Goal: Information Seeking & Learning: Learn about a topic

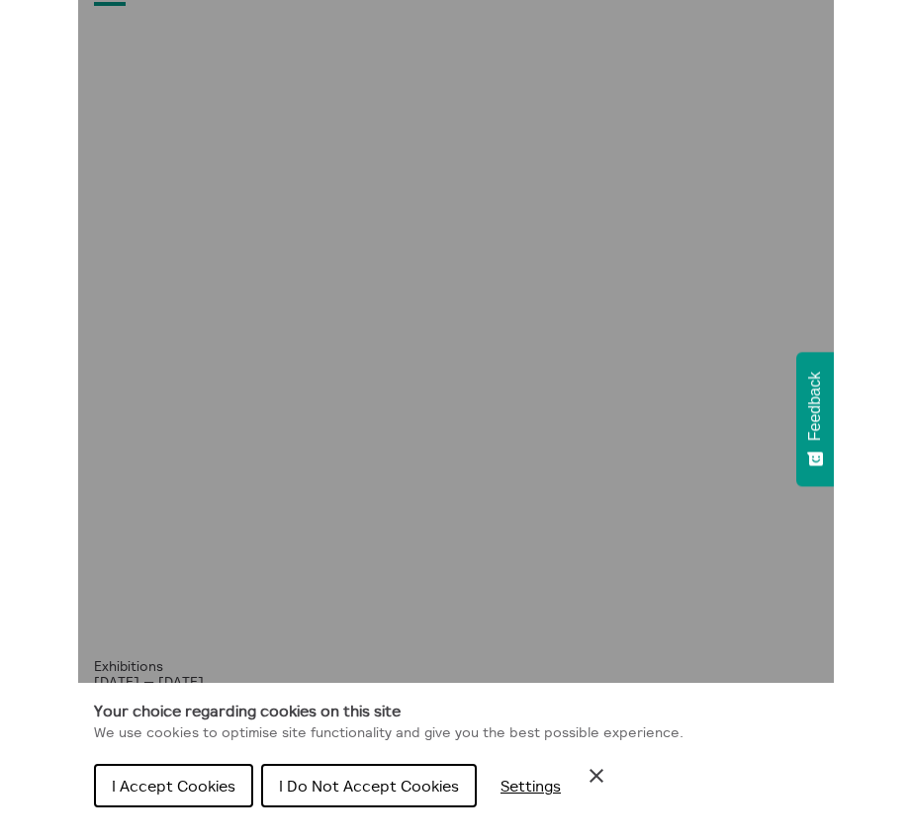
scroll to position [169, 0]
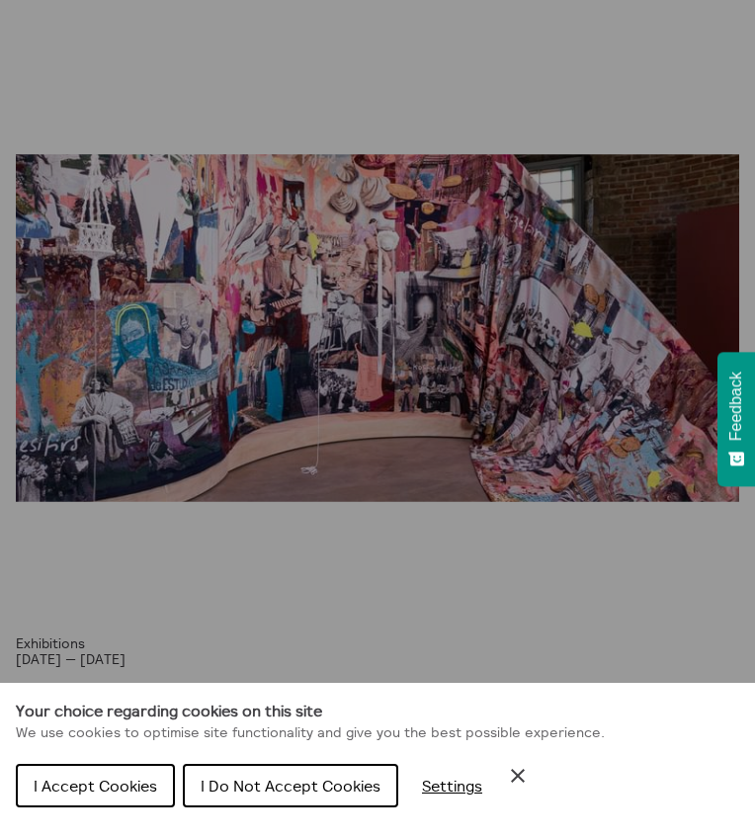
click at [515, 771] on icon "Close Cookie Control" at bounding box center [518, 776] width 24 height 24
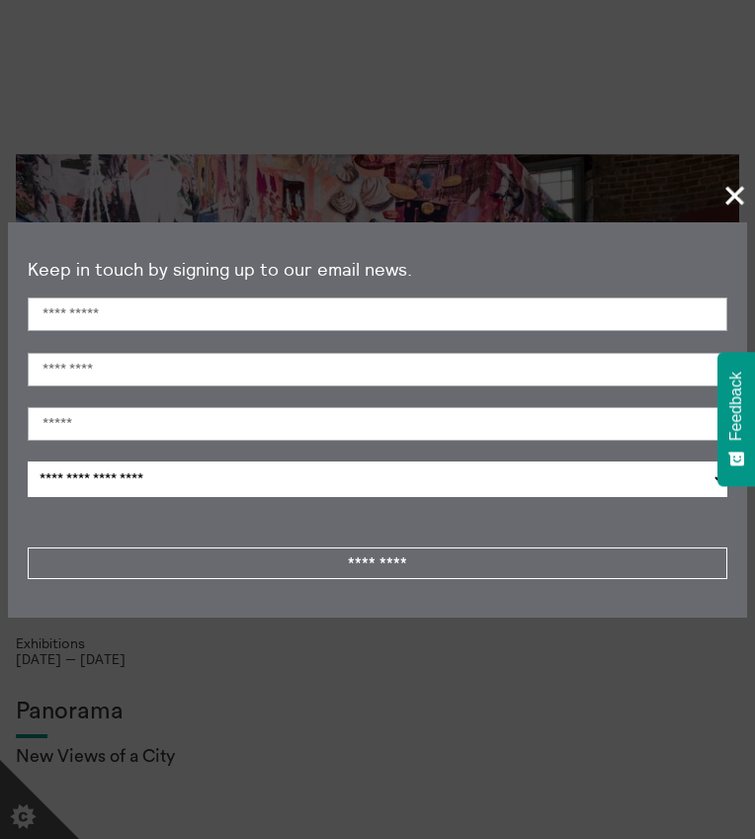
click at [730, 193] on span "+" at bounding box center [736, 195] width 58 height 58
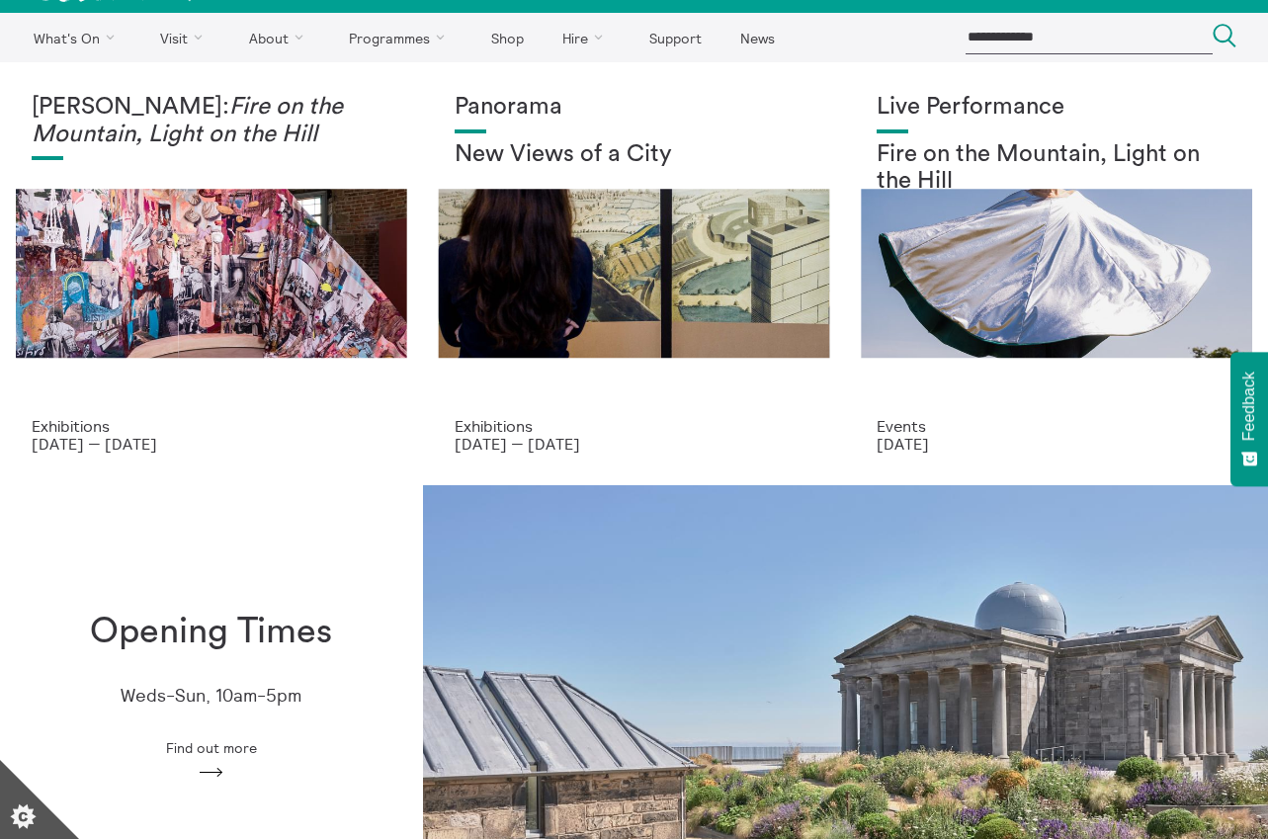
scroll to position [0, 0]
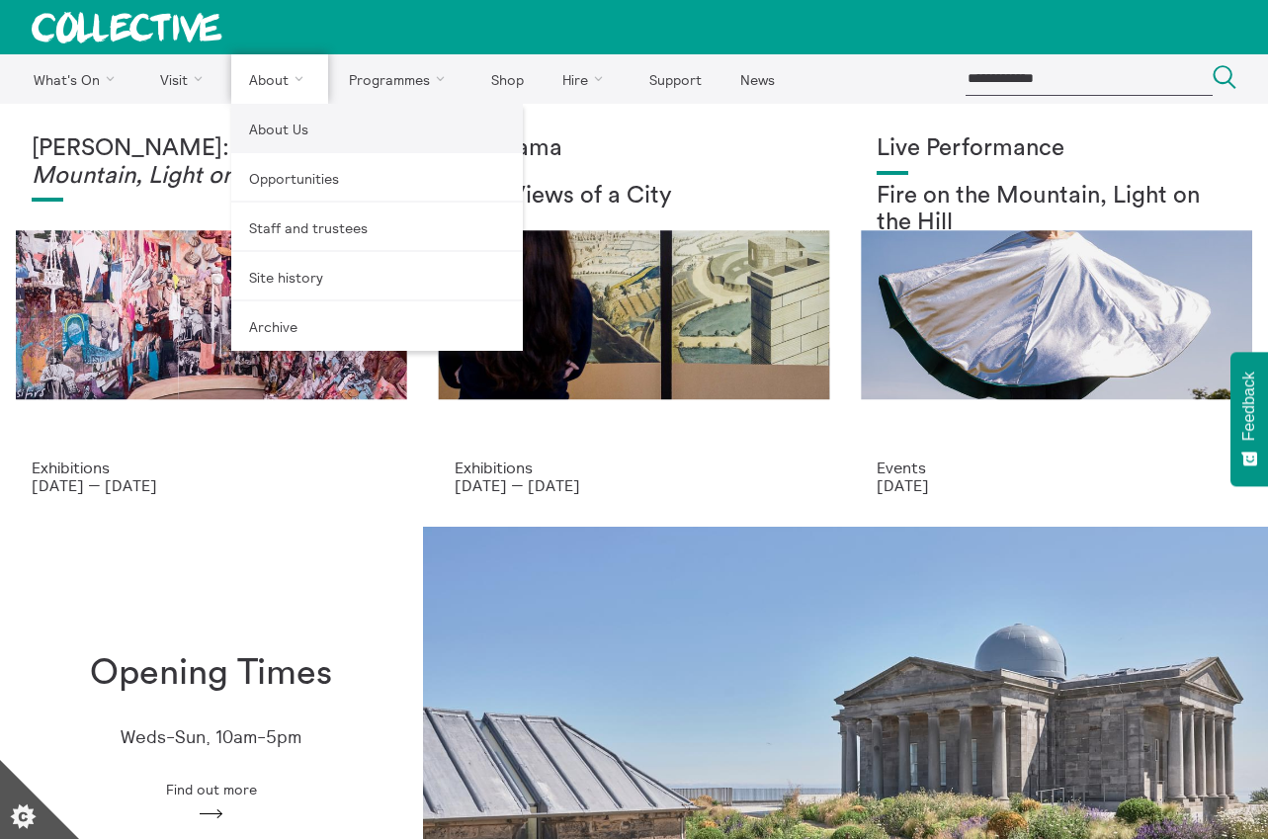
click at [261, 127] on link "About Us" at bounding box center [377, 128] width 292 height 49
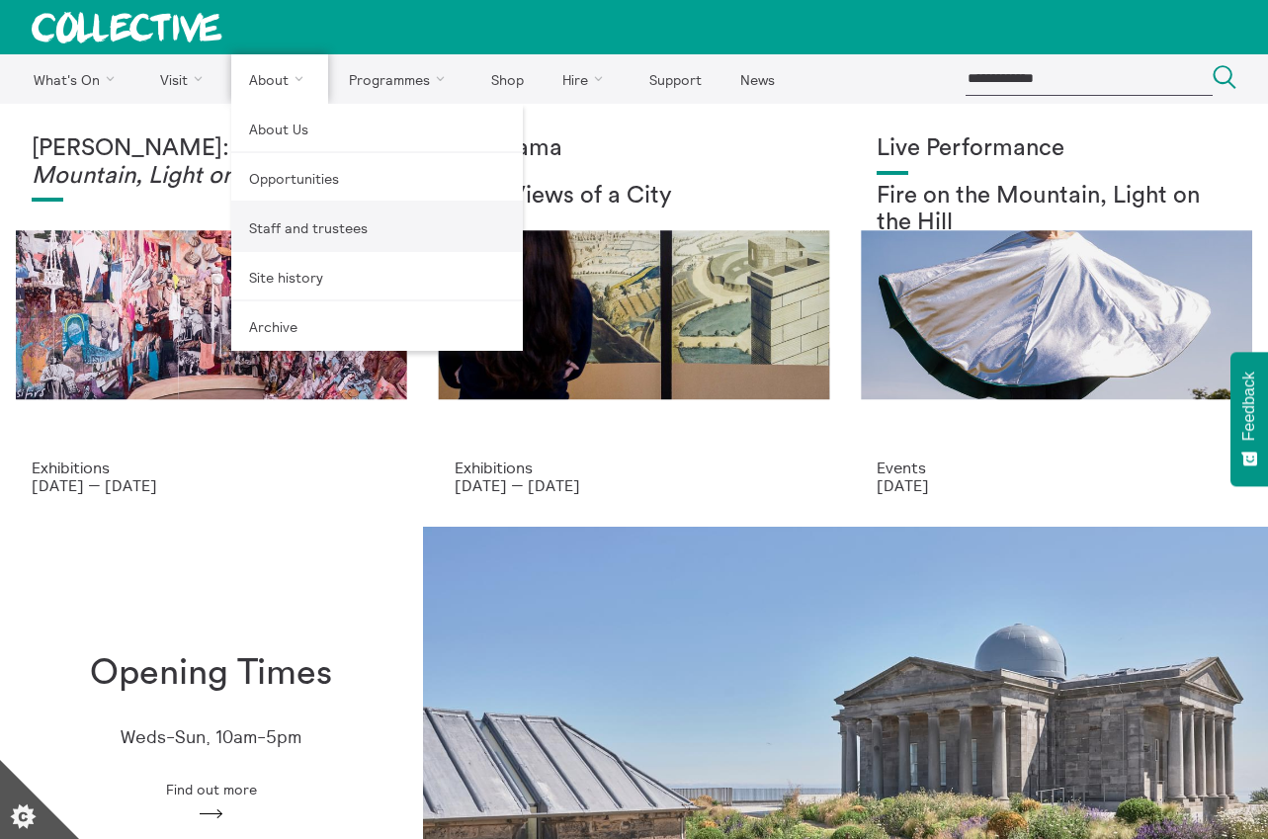
click at [271, 232] on link "Staff and trustees" at bounding box center [377, 227] width 292 height 49
